Goal: Task Accomplishment & Management: Manage account settings

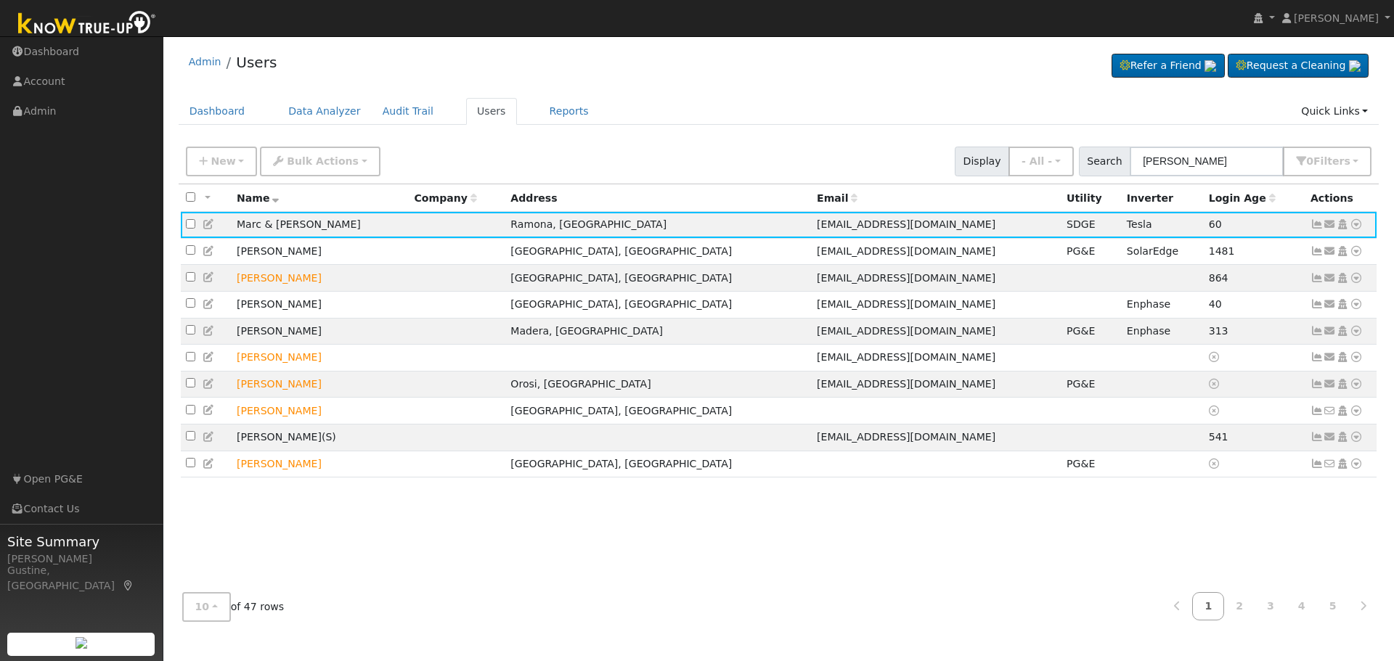
click at [1215, 165] on input "azar" at bounding box center [1207, 162] width 154 height 30
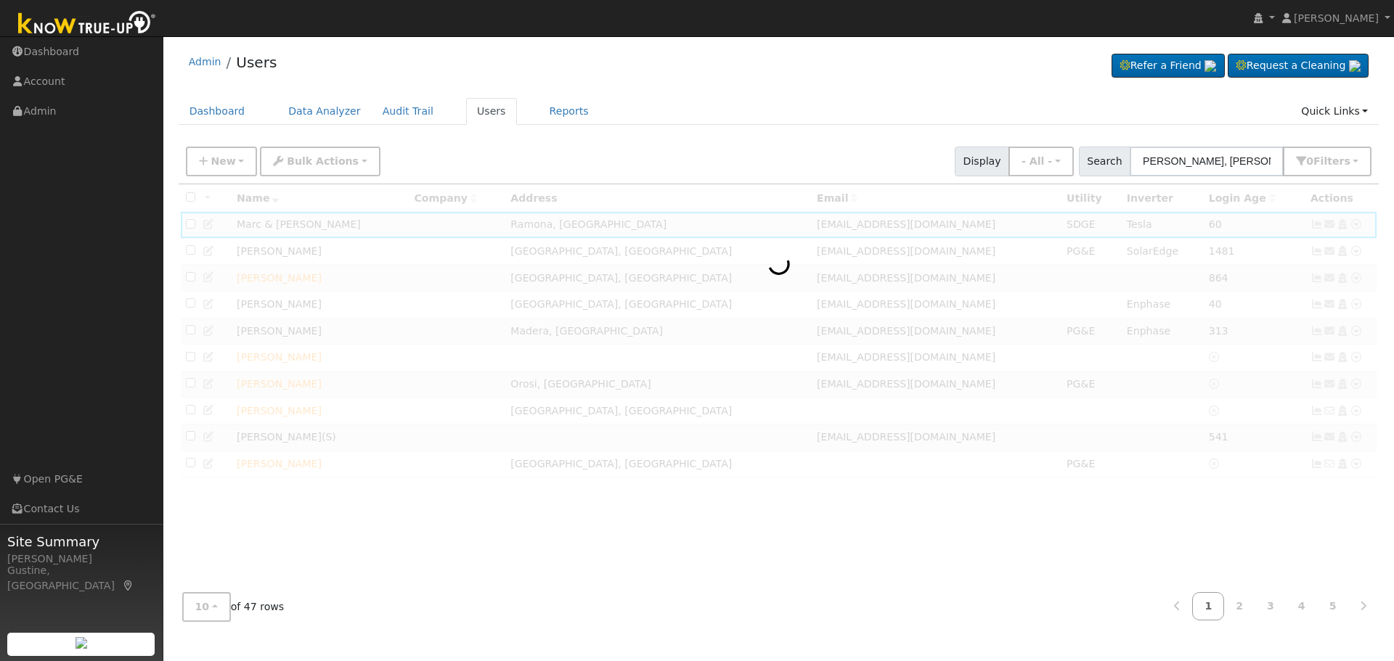
drag, startPoint x: 1191, startPoint y: 163, endPoint x: 848, endPoint y: 131, distance: 344.2
click at [1024, 163] on div "New Add User Quick Add Quick Connect Quick Convert Lead Bulk Actions Send Email…" at bounding box center [778, 159] width 1191 height 35
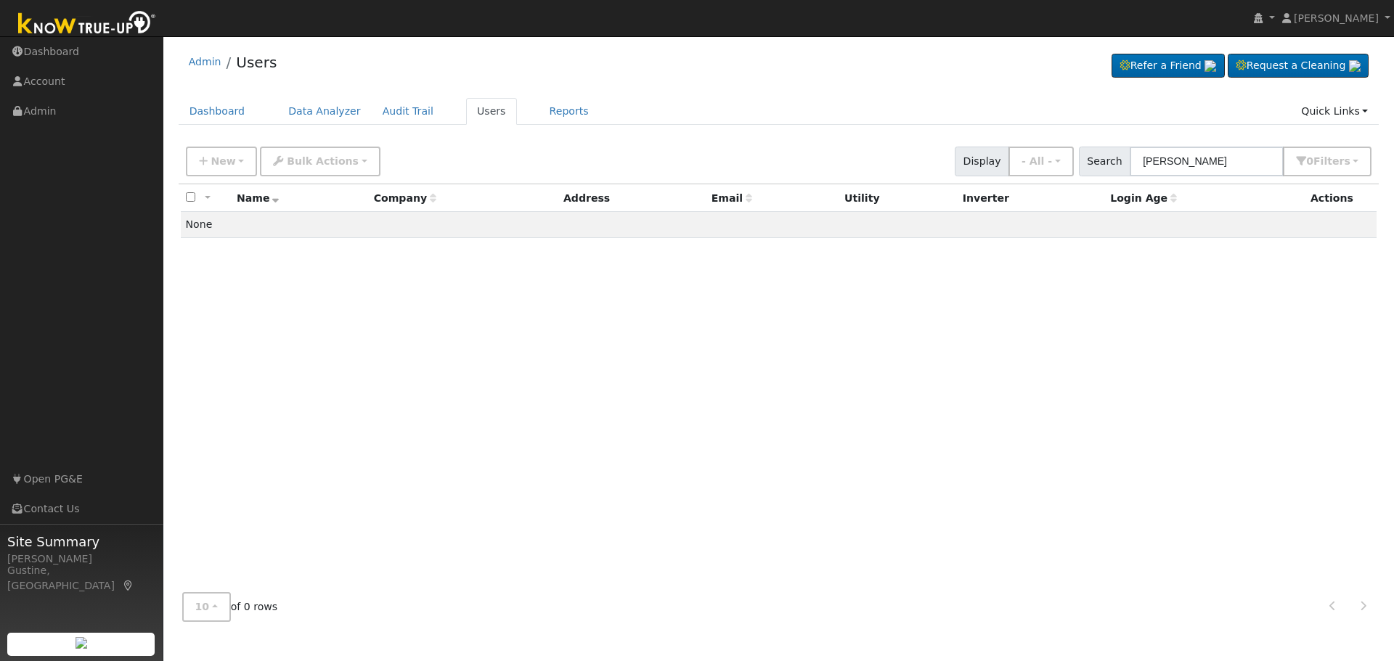
click at [1151, 159] on input "Salvador Sanchez" at bounding box center [1207, 162] width 154 height 30
drag, startPoint x: 1156, startPoint y: 159, endPoint x: 948, endPoint y: 178, distance: 208.5
click at [948, 178] on div "New Add User Quick Add Quick Connect Quick Convert Lead Bulk Actions Send Email…" at bounding box center [779, 161] width 1201 height 44
drag, startPoint x: 1191, startPoint y: 162, endPoint x: 1393, endPoint y: 169, distance: 202.7
click at [1393, 169] on div "User Profile First name Last name Email Email Notifications No Emails No Emails…" at bounding box center [778, 348] width 1231 height 625
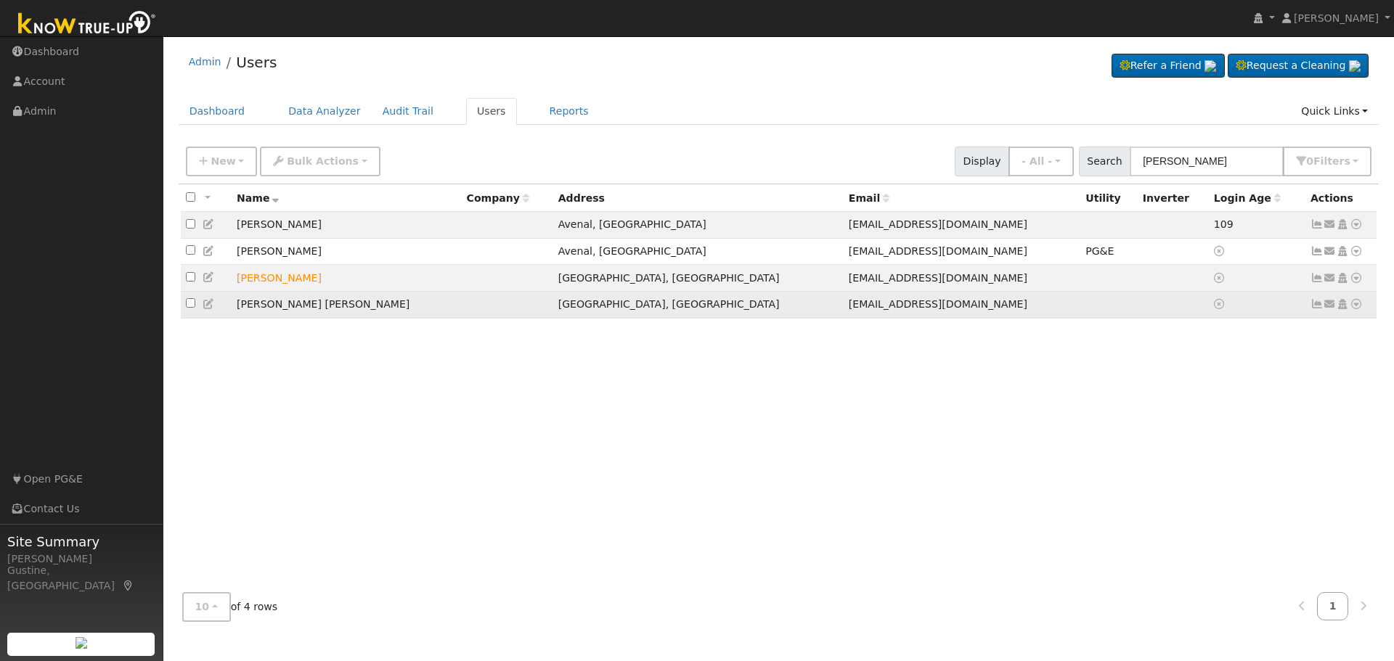
type input "Salvador Martin"
click at [1356, 303] on link at bounding box center [1356, 304] width 13 height 15
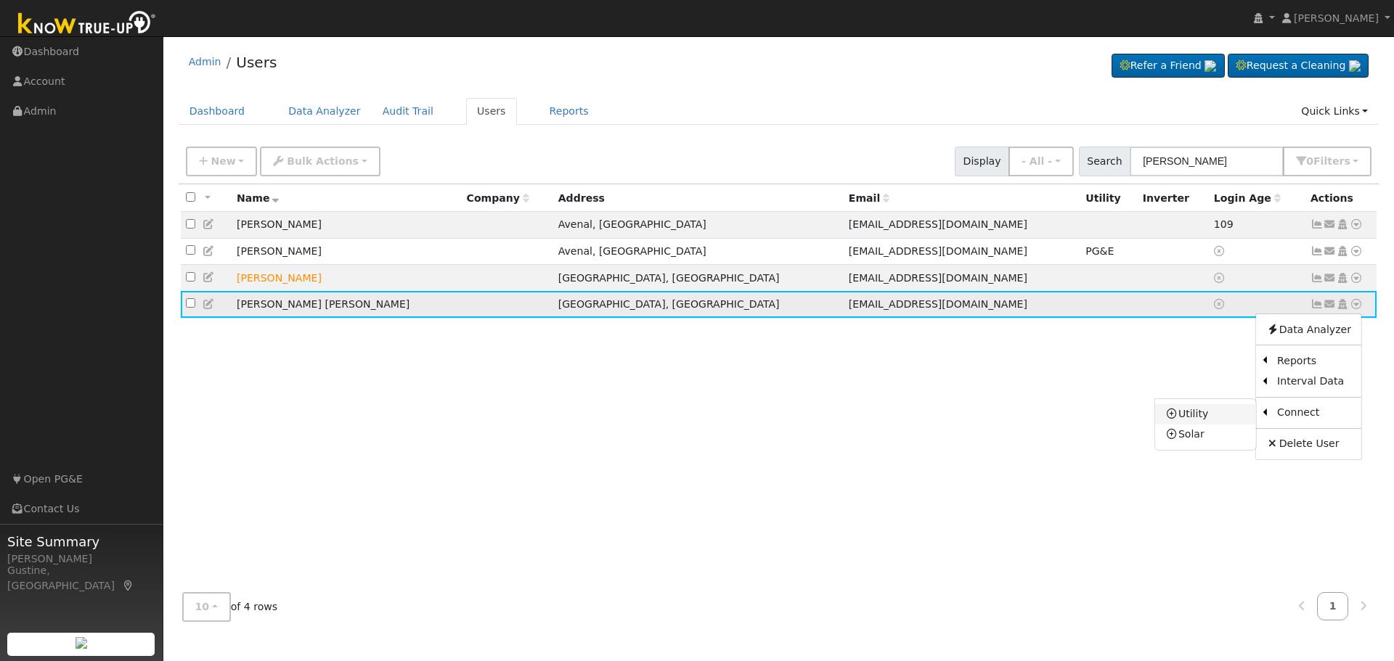
click at [1214, 413] on link "Utility" at bounding box center [1205, 414] width 101 height 20
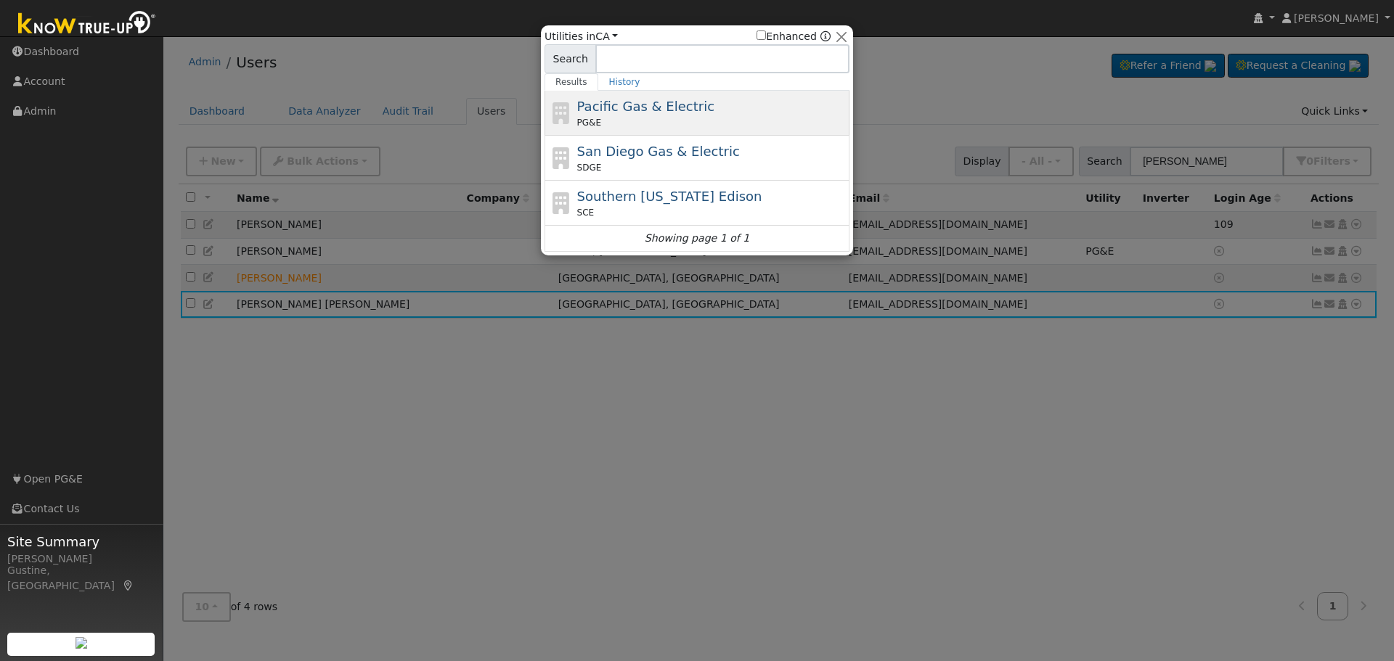
click at [656, 102] on span "Pacific Gas & Electric" at bounding box center [645, 106] width 137 height 15
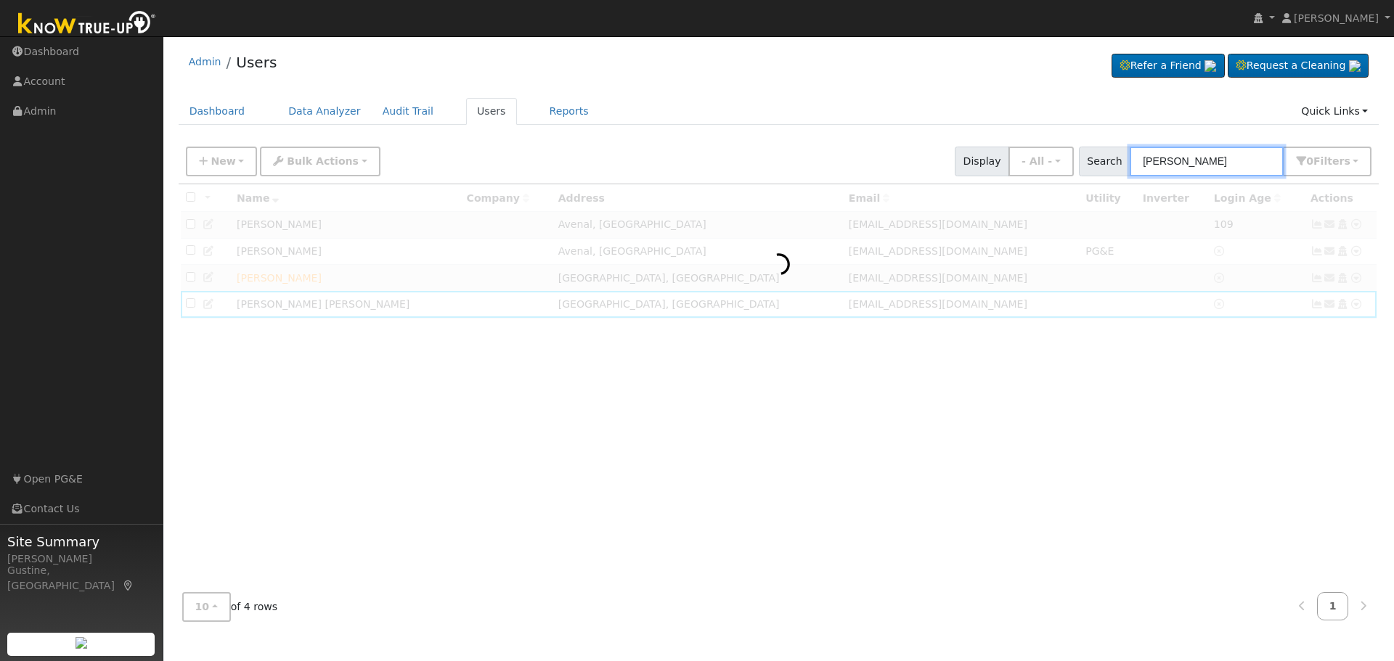
click at [1241, 160] on input "Salvador Martin" at bounding box center [1207, 162] width 154 height 30
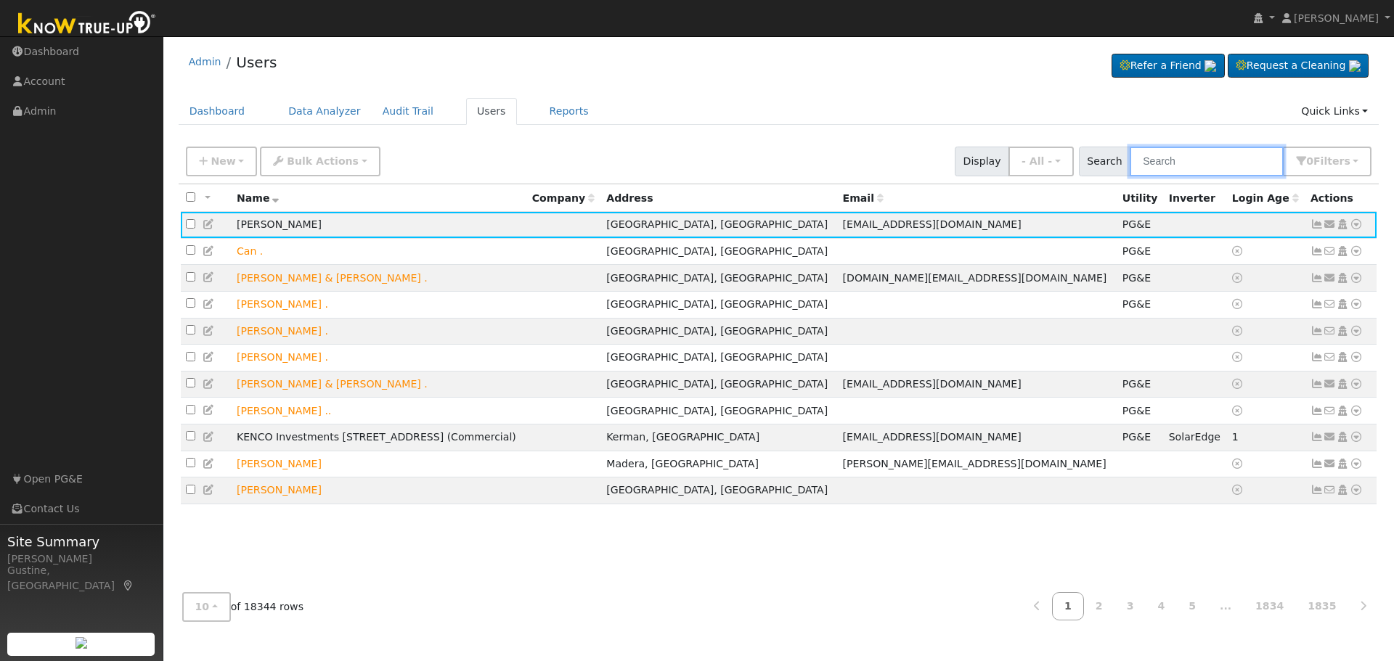
click at [1170, 165] on input "text" at bounding box center [1207, 162] width 154 height 30
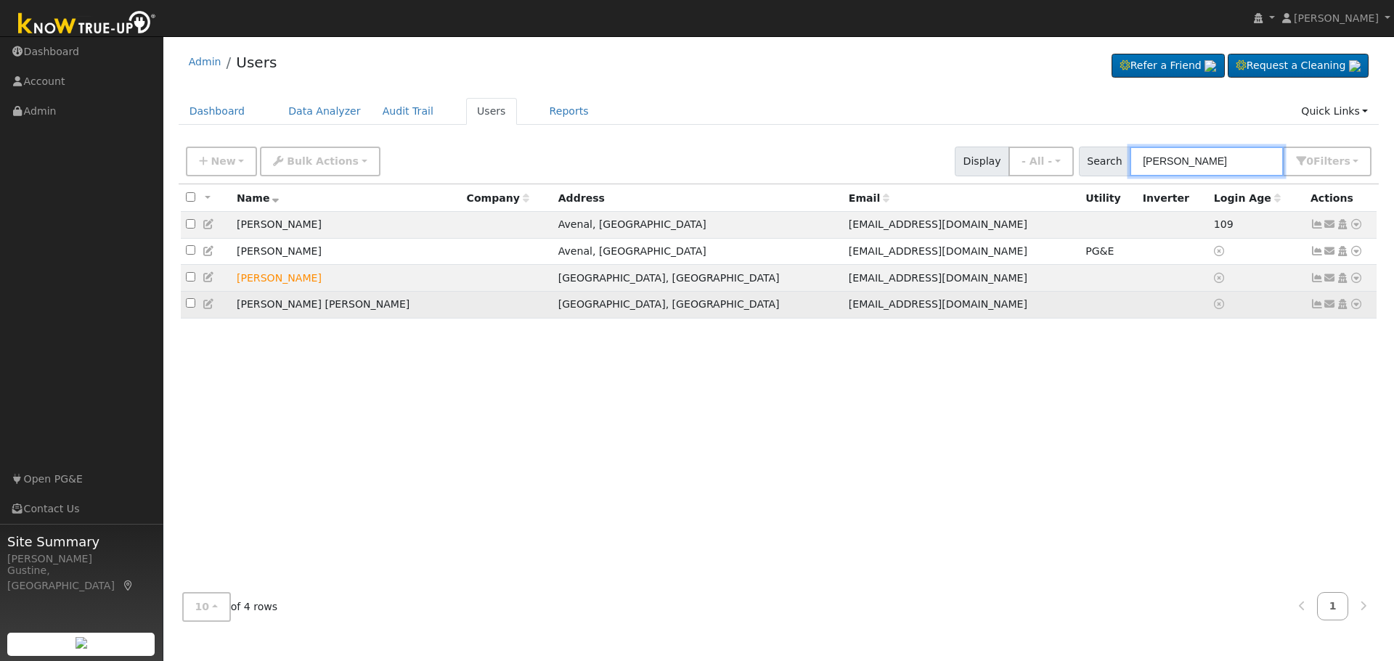
type input "[PERSON_NAME]"
click at [1356, 309] on icon at bounding box center [1356, 304] width 13 height 10
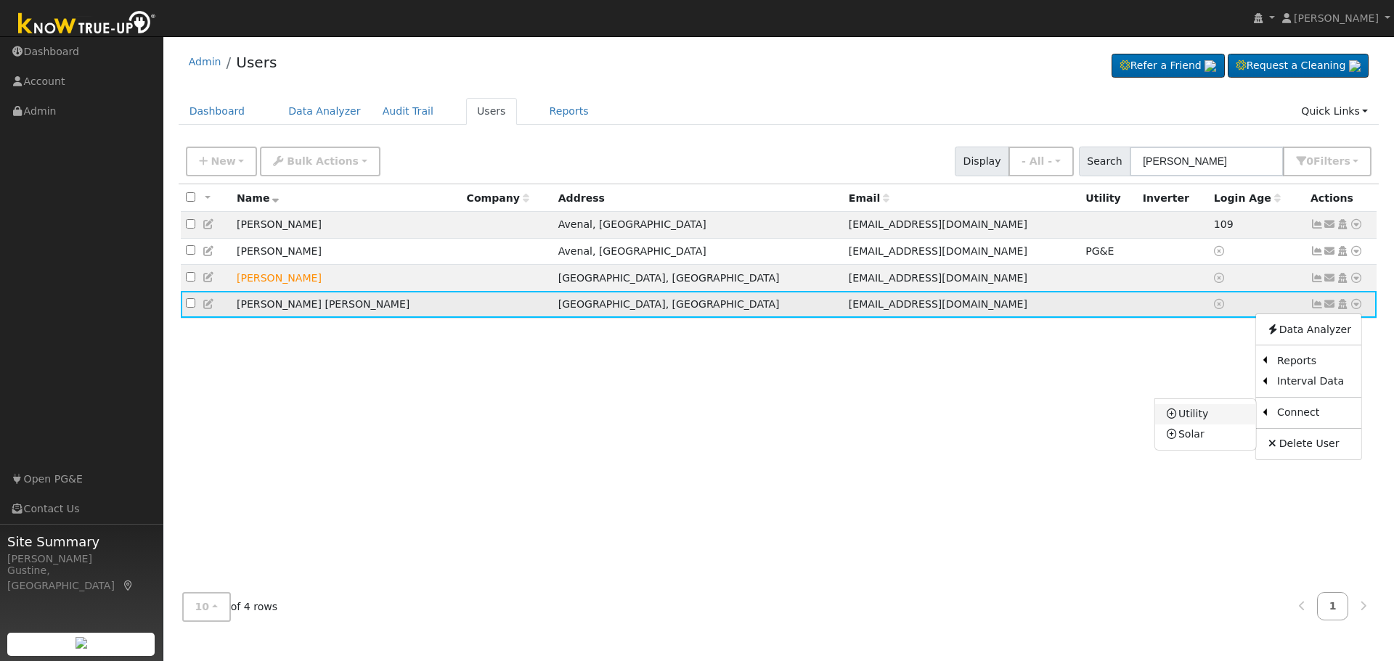
click at [1223, 417] on link "Utility" at bounding box center [1205, 414] width 101 height 20
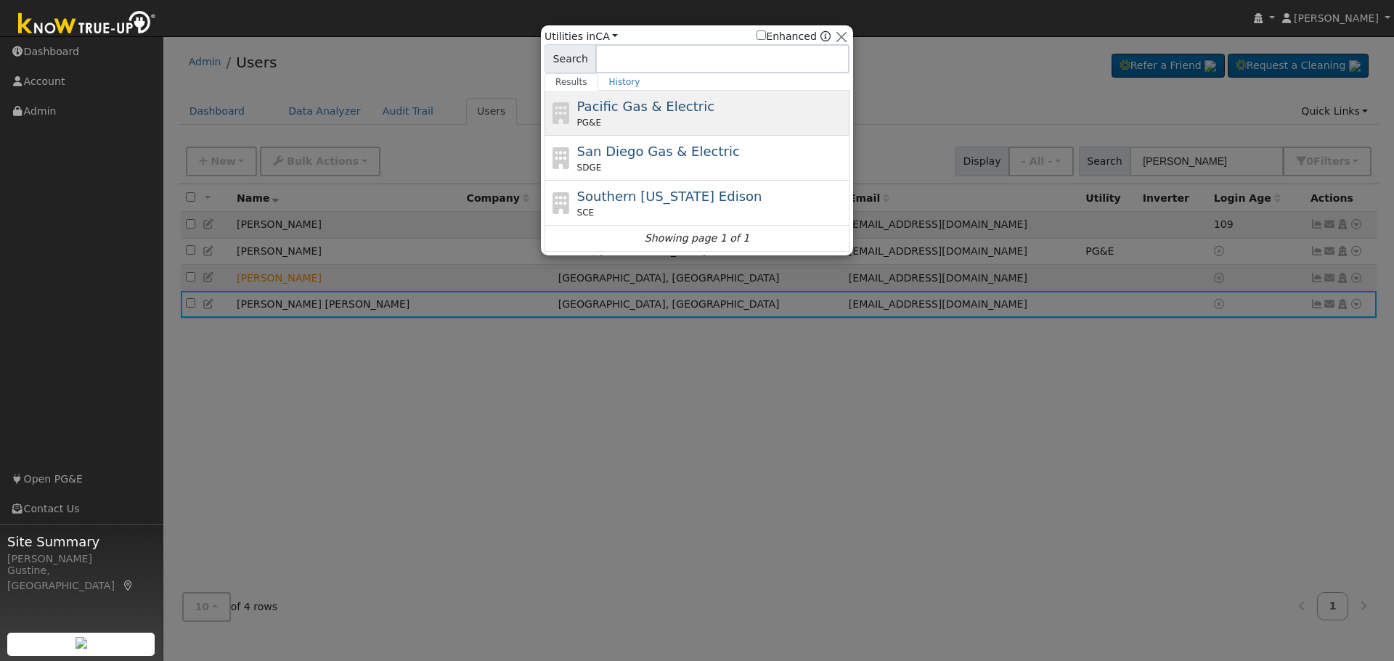
click at [766, 103] on div "Pacific Gas & Electric PG&E" at bounding box center [711, 113] width 269 height 33
